Goal: Information Seeking & Learning: Learn about a topic

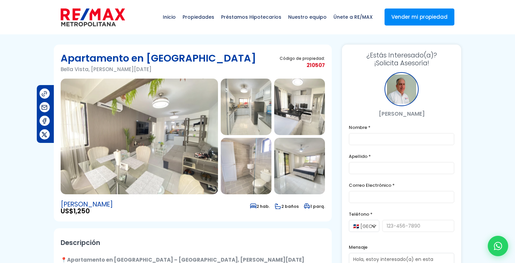
click at [170, 128] on img at bounding box center [139, 137] width 157 height 116
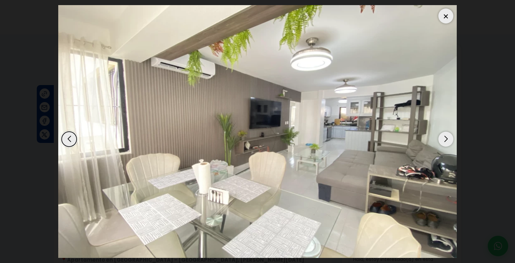
click at [445, 138] on div "Next slide" at bounding box center [445, 139] width 15 height 15
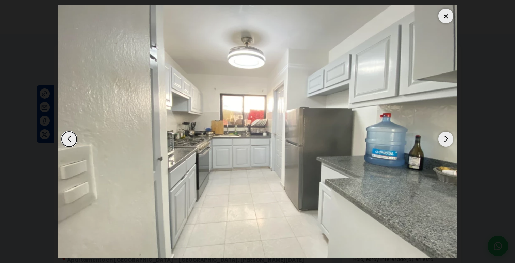
click at [445, 138] on div "Next slide" at bounding box center [445, 139] width 15 height 15
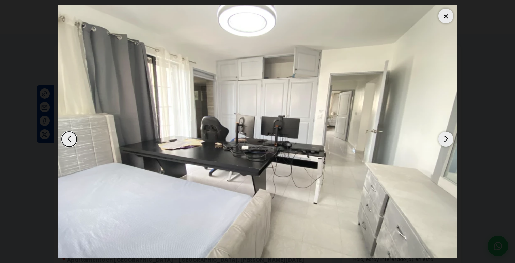
click at [445, 138] on div "Next slide" at bounding box center [445, 139] width 15 height 15
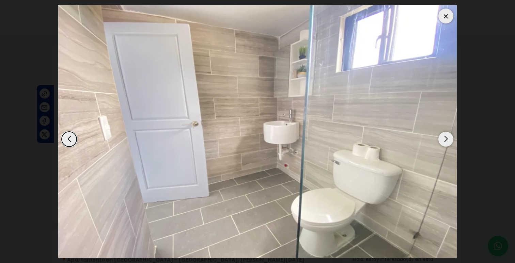
click at [445, 138] on div "Next slide" at bounding box center [445, 139] width 15 height 15
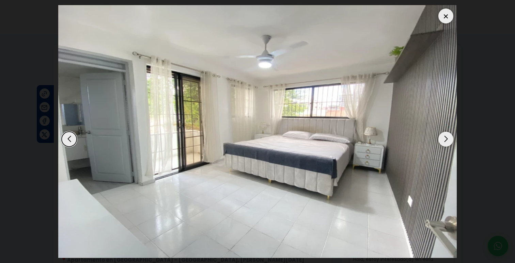
click at [445, 138] on div "Next slide" at bounding box center [445, 139] width 15 height 15
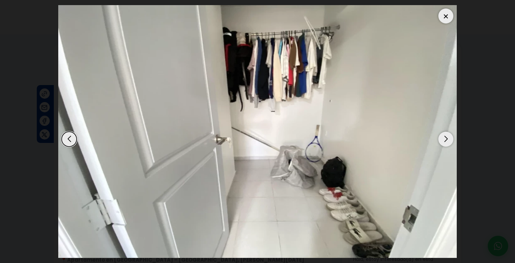
click at [445, 138] on div "Next slide" at bounding box center [445, 139] width 15 height 15
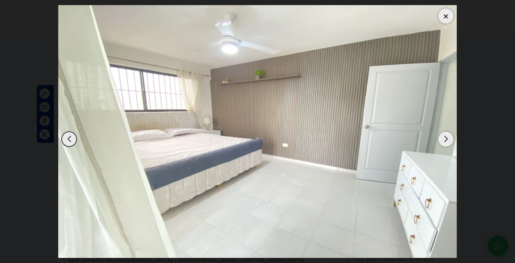
click at [445, 138] on div "Next slide" at bounding box center [445, 139] width 15 height 15
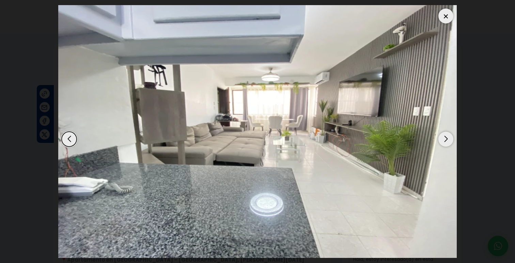
click at [443, 19] on div at bounding box center [445, 16] width 15 height 15
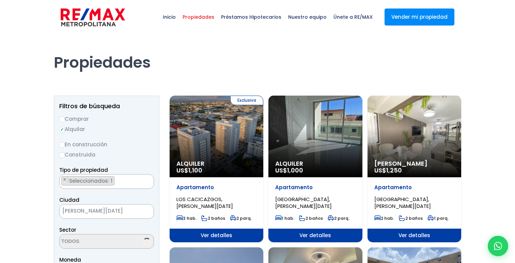
select select "150"
